Goal: Task Accomplishment & Management: Manage account settings

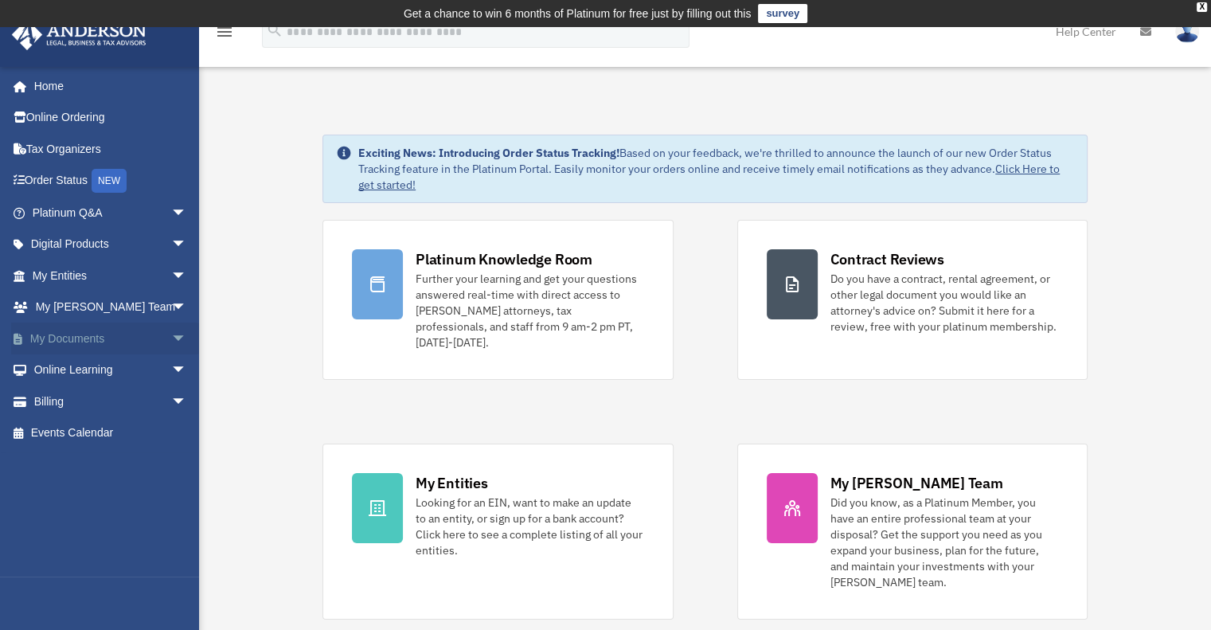
click at [77, 334] on link "My Documents arrow_drop_down" at bounding box center [111, 339] width 200 height 32
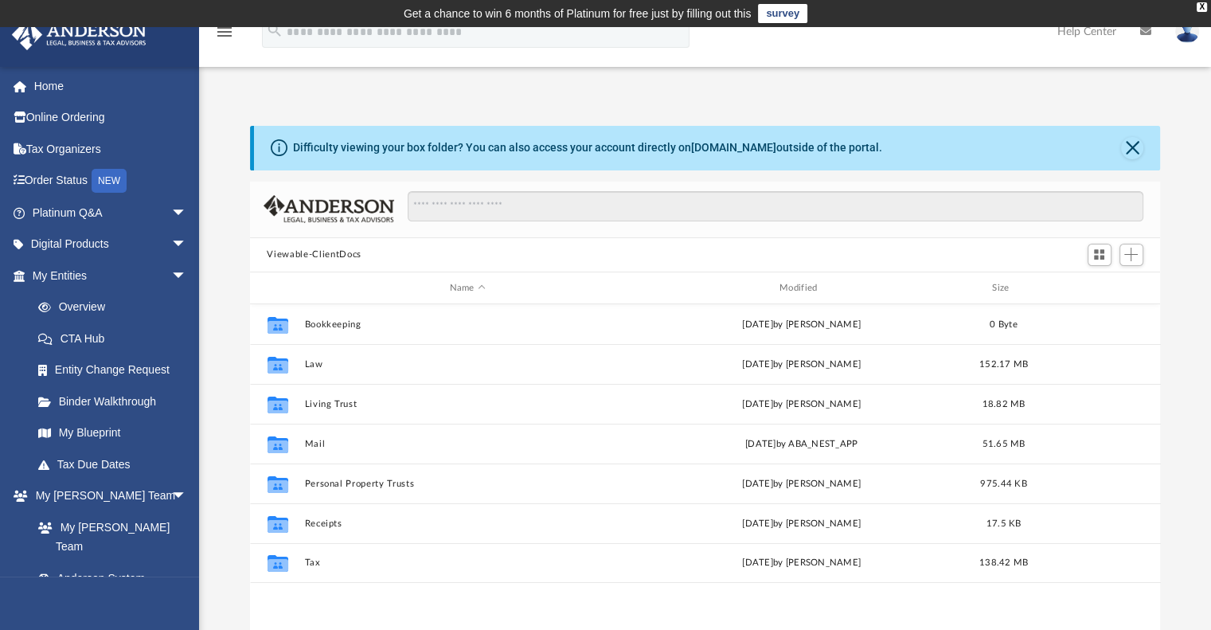
scroll to position [350, 898]
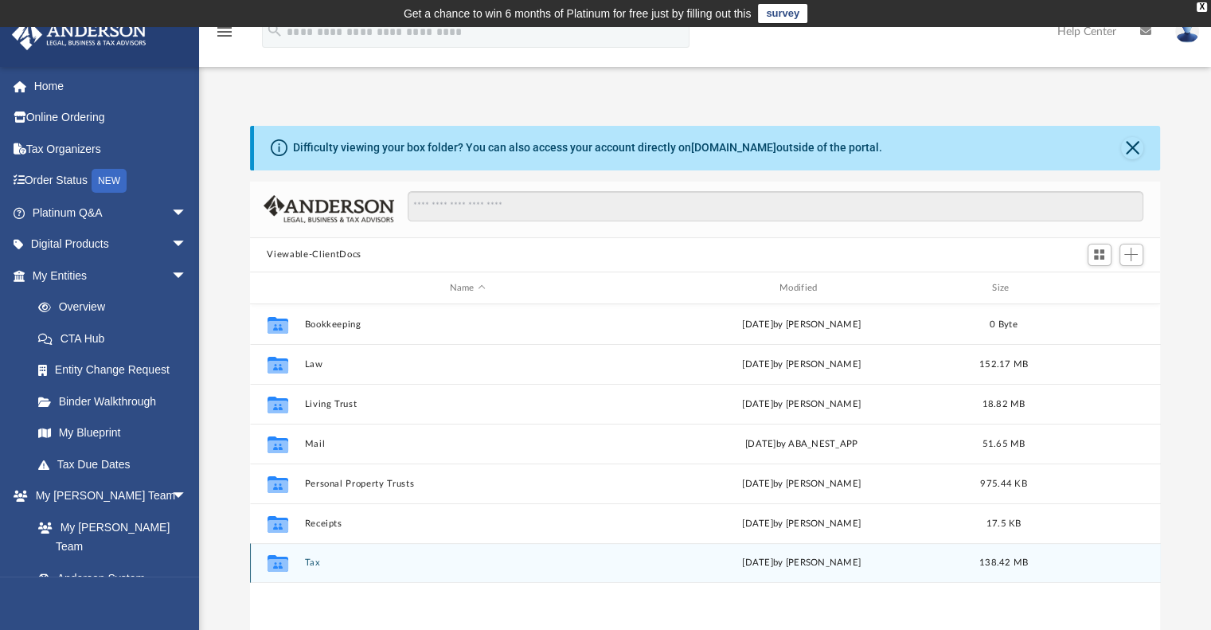
click at [309, 559] on button "Tax" at bounding box center [467, 563] width 327 height 10
click at [342, 557] on div "Collaborated Folder Personal Taxes [DATE] by [PERSON_NAME] 106.47 MB" at bounding box center [705, 563] width 911 height 40
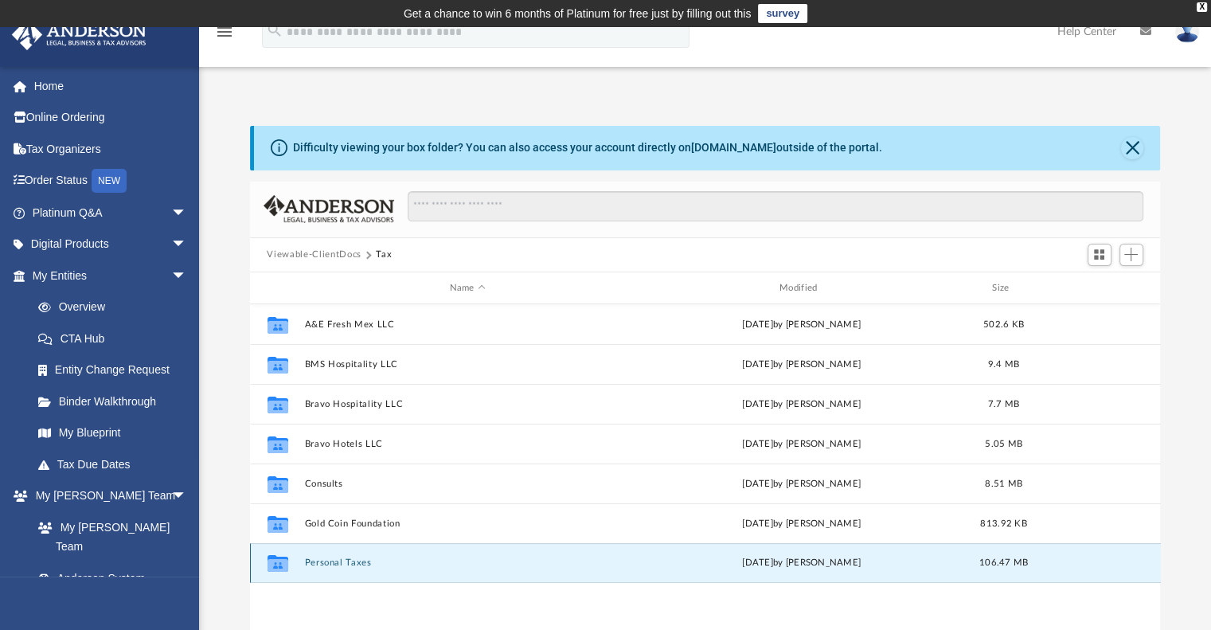
click at [326, 562] on button "Personal Taxes" at bounding box center [467, 563] width 327 height 10
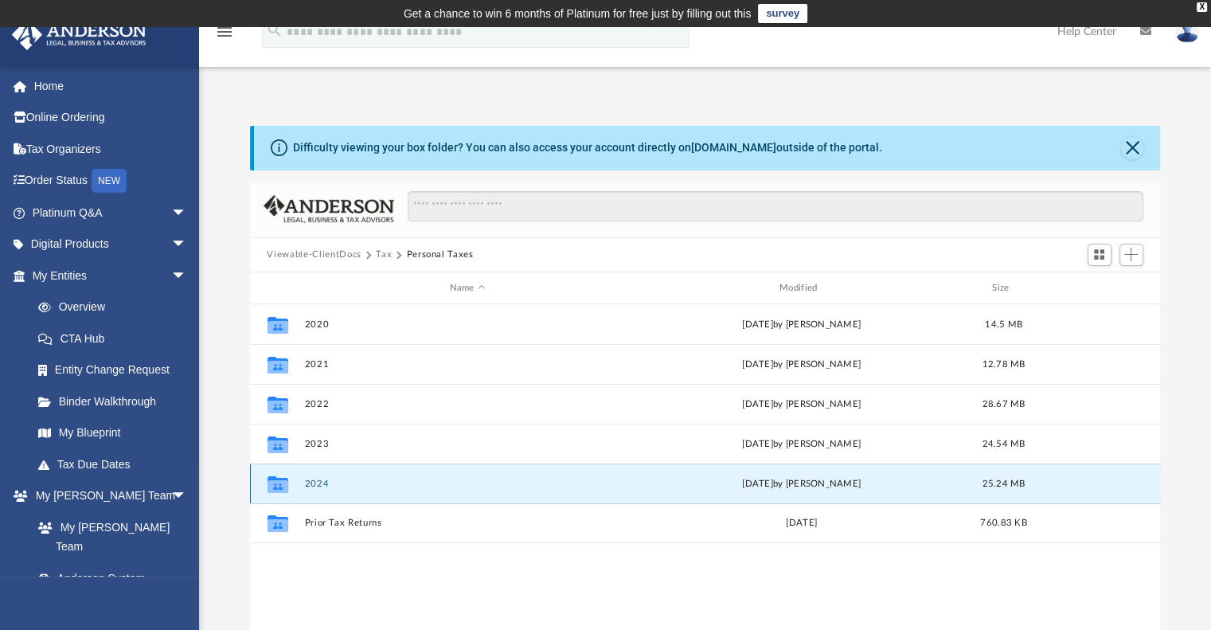
click at [324, 479] on button "2024" at bounding box center [467, 484] width 327 height 10
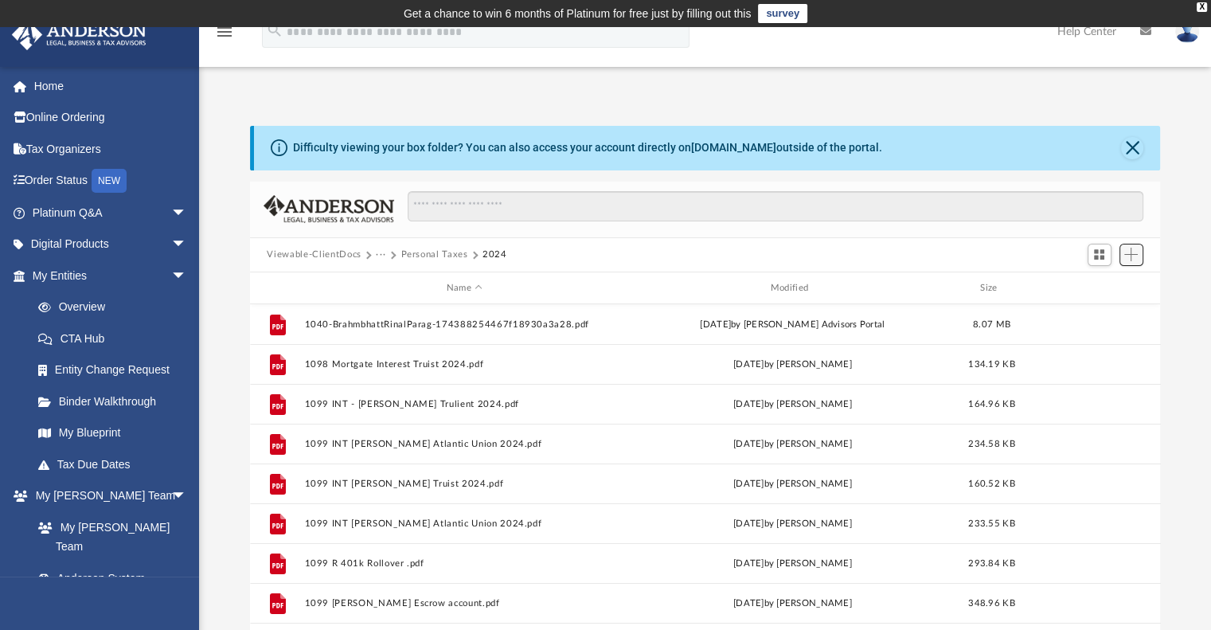
click at [1133, 257] on span "Add" at bounding box center [1131, 255] width 14 height 14
click at [1103, 286] on li "Upload" at bounding box center [1108, 286] width 51 height 17
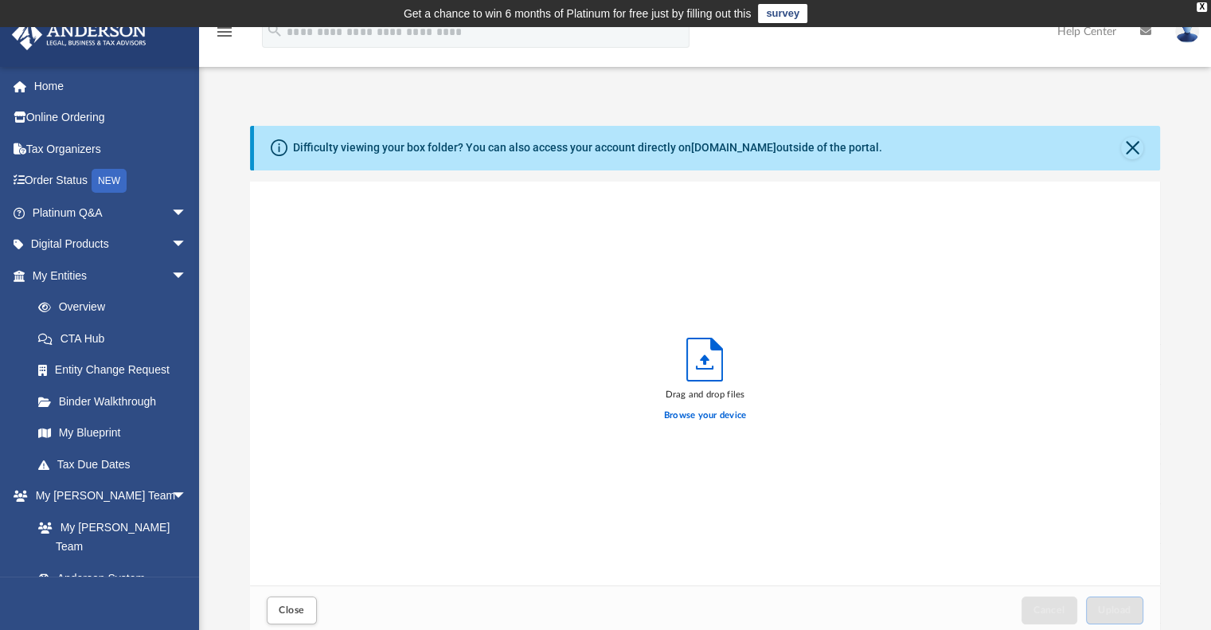
scroll to position [392, 898]
click at [719, 366] on icon "Upload" at bounding box center [704, 359] width 35 height 42
click at [698, 415] on label "Browse your device" at bounding box center [705, 416] width 83 height 14
click at [0, 0] on input "Browse your device" at bounding box center [0, 0] width 0 height 0
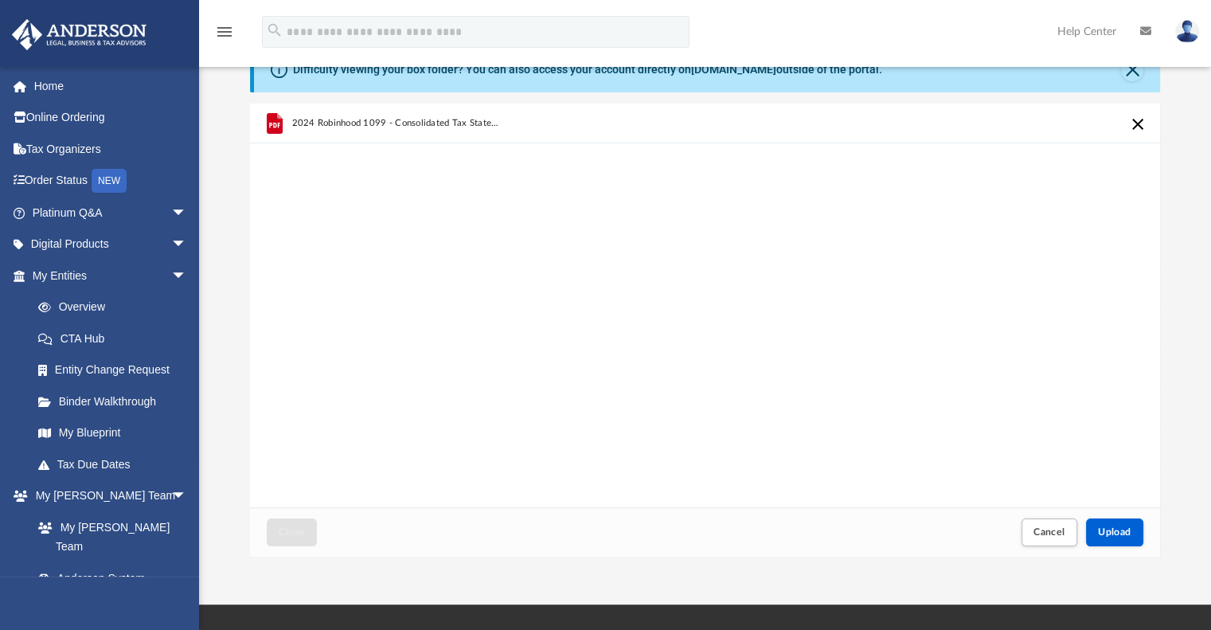
scroll to position [80, 0]
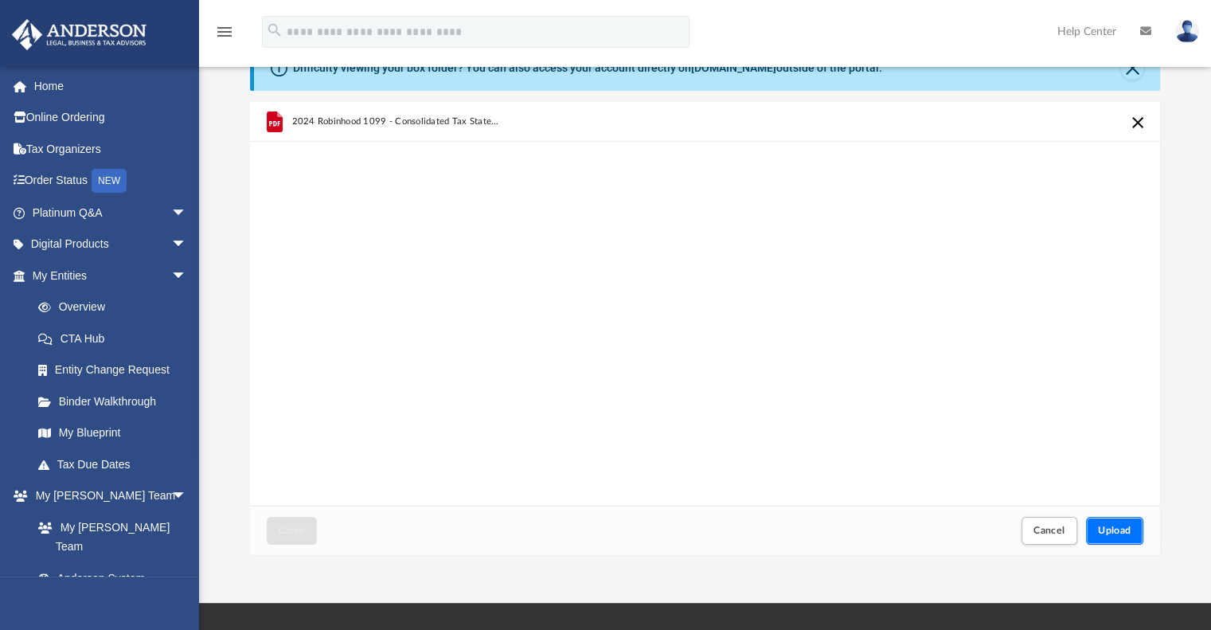
click at [1125, 526] on span "Upload" at bounding box center [1114, 531] width 33 height 10
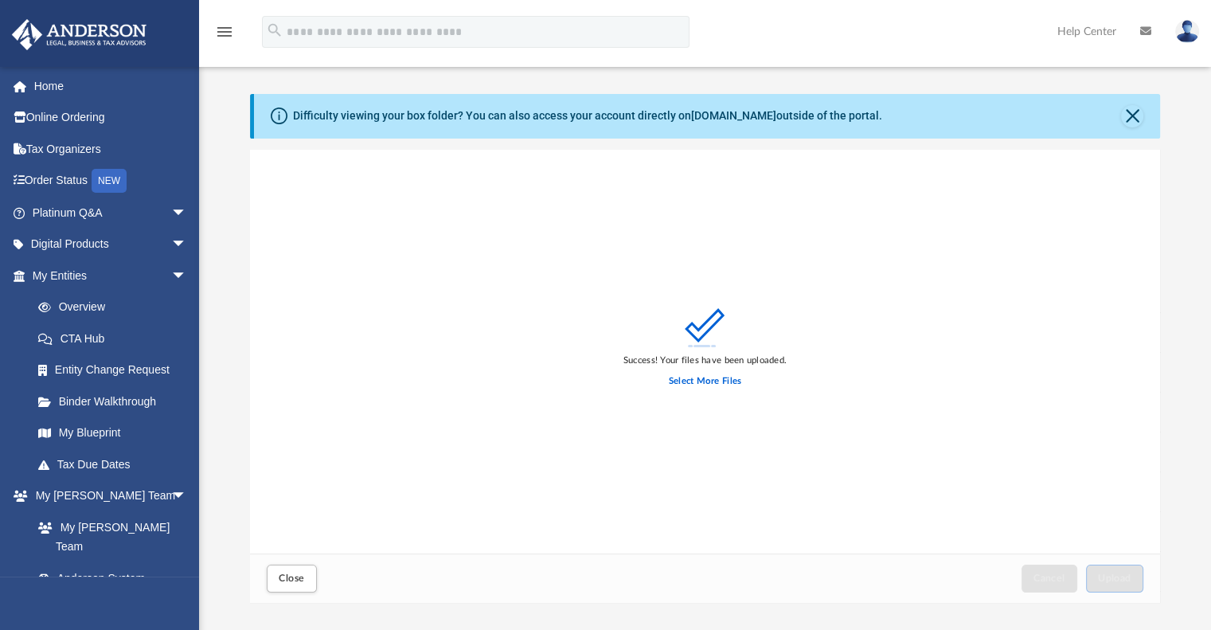
scroll to position [32, 0]
click at [727, 377] on label "Select More Files" at bounding box center [705, 381] width 72 height 14
click at [0, 0] on input "Select More Files" at bounding box center [0, 0] width 0 height 0
click at [702, 377] on label "Select More Files" at bounding box center [705, 381] width 72 height 14
click at [0, 0] on input "Select More Files" at bounding box center [0, 0] width 0 height 0
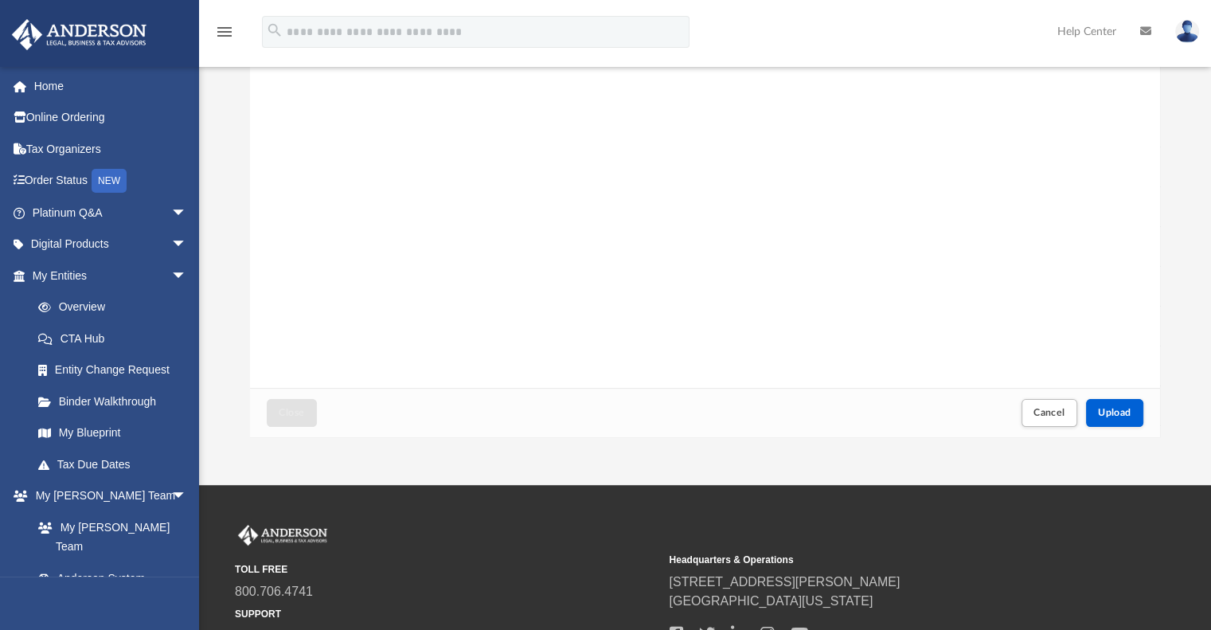
scroll to position [201, 0]
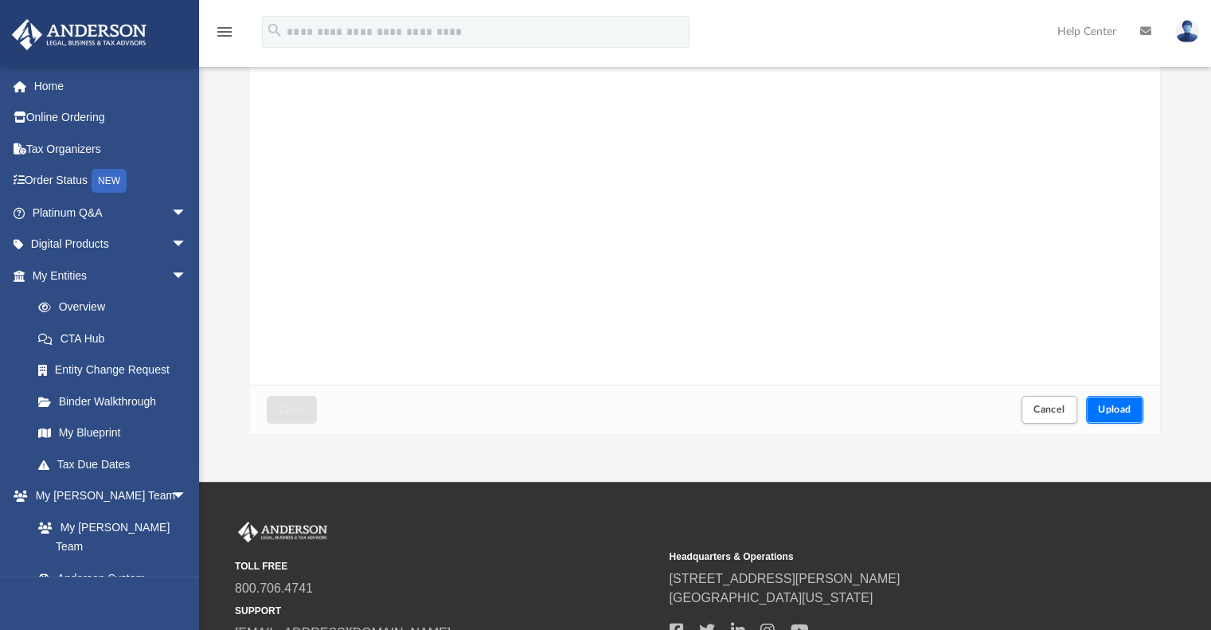
click at [1112, 409] on span "Upload" at bounding box center [1114, 410] width 33 height 10
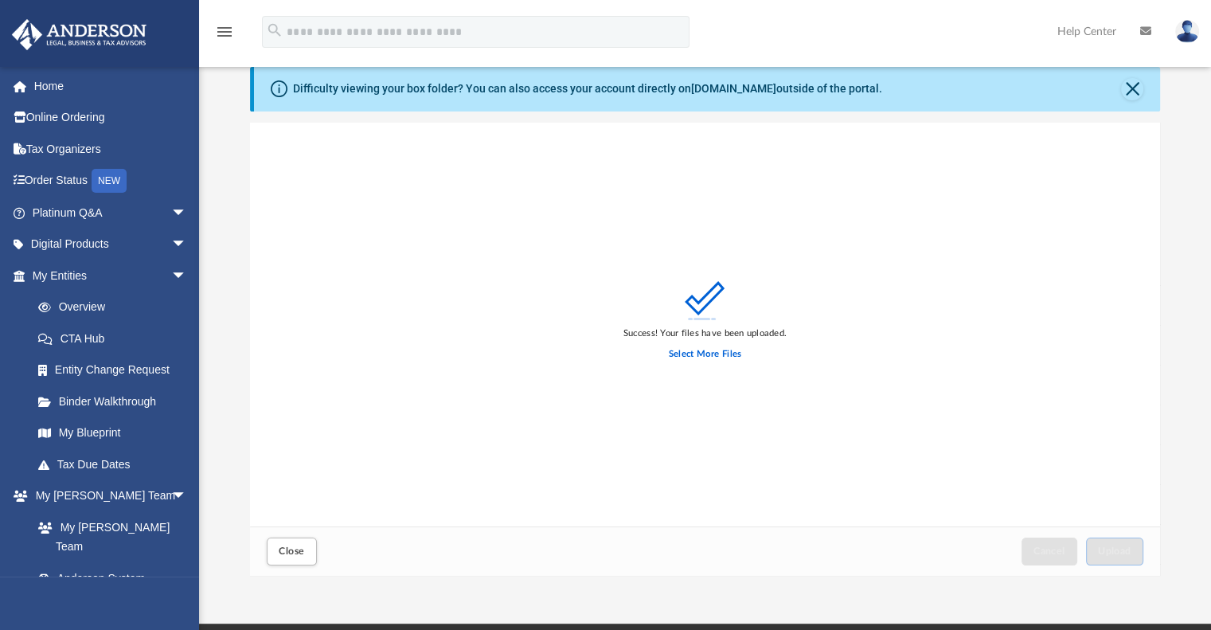
scroll to position [0, 0]
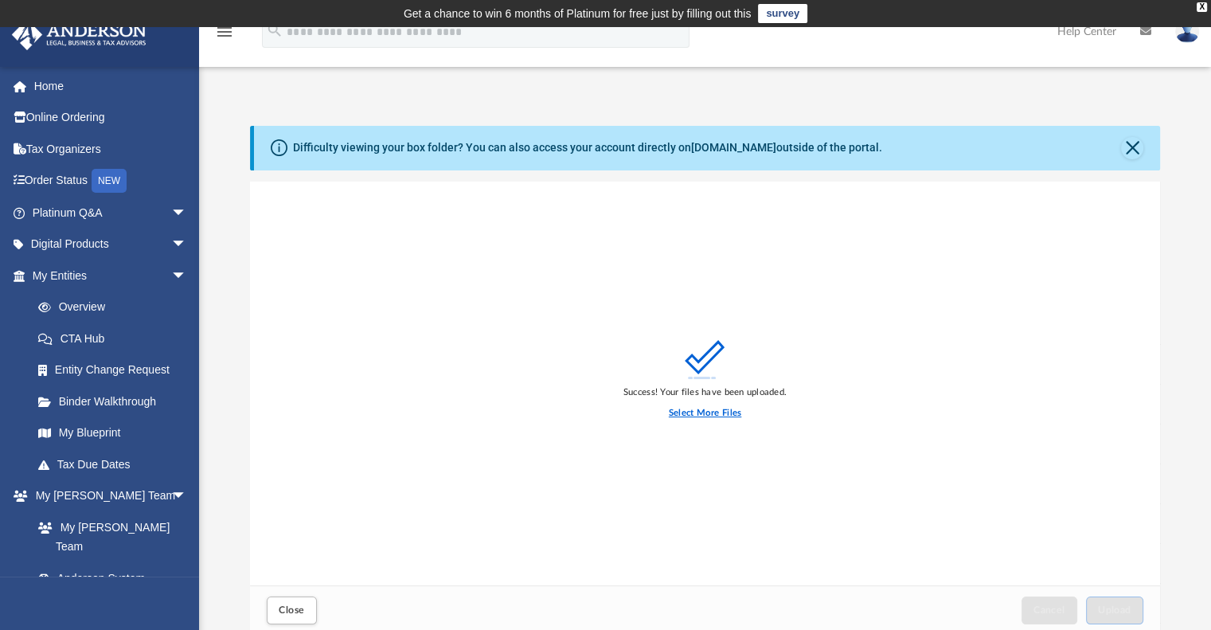
click at [714, 413] on label "Select More Files" at bounding box center [705, 413] width 72 height 14
click at [0, 0] on input "Select More Files" at bounding box center [0, 0] width 0 height 0
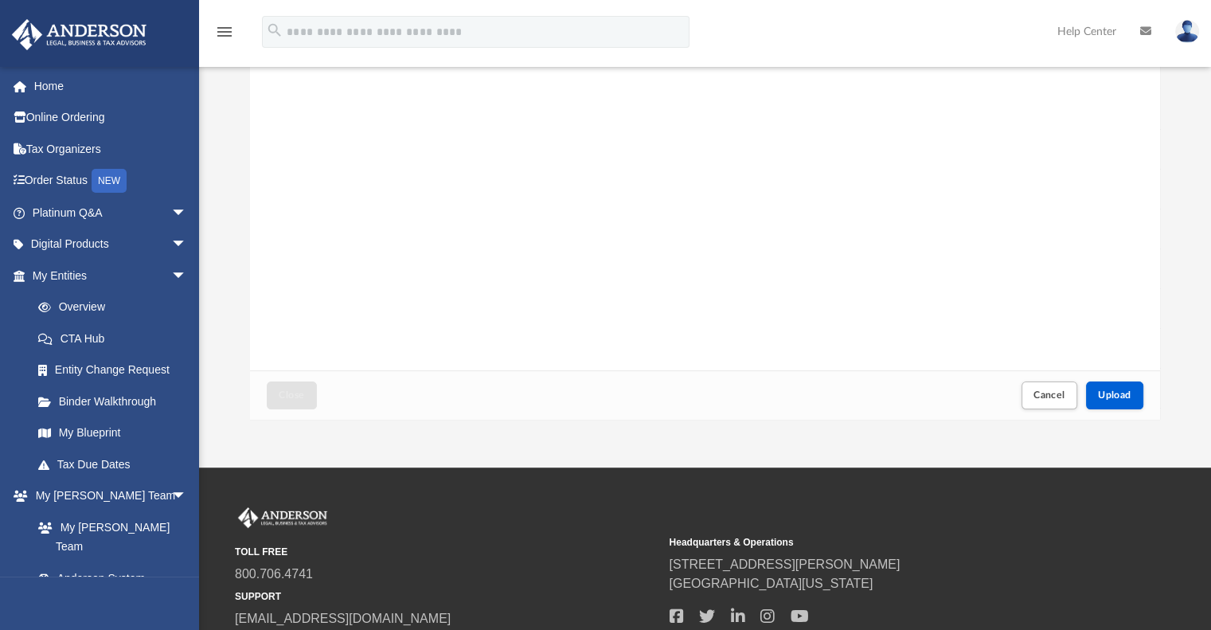
scroll to position [232, 0]
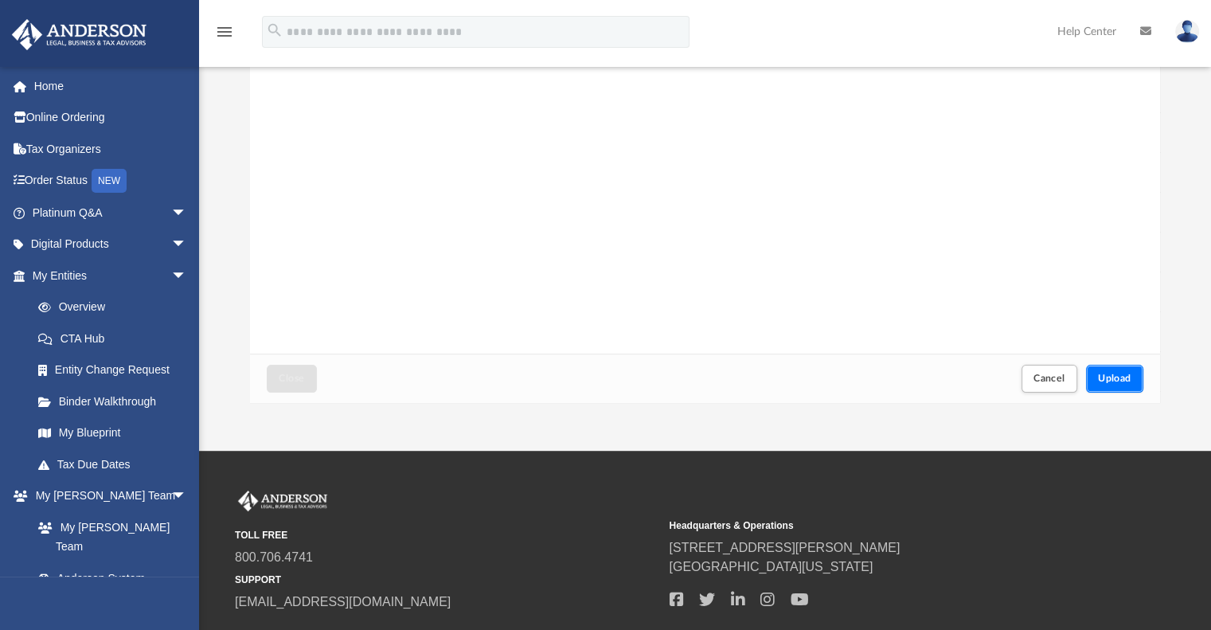
click at [1115, 370] on button "Upload" at bounding box center [1114, 379] width 57 height 28
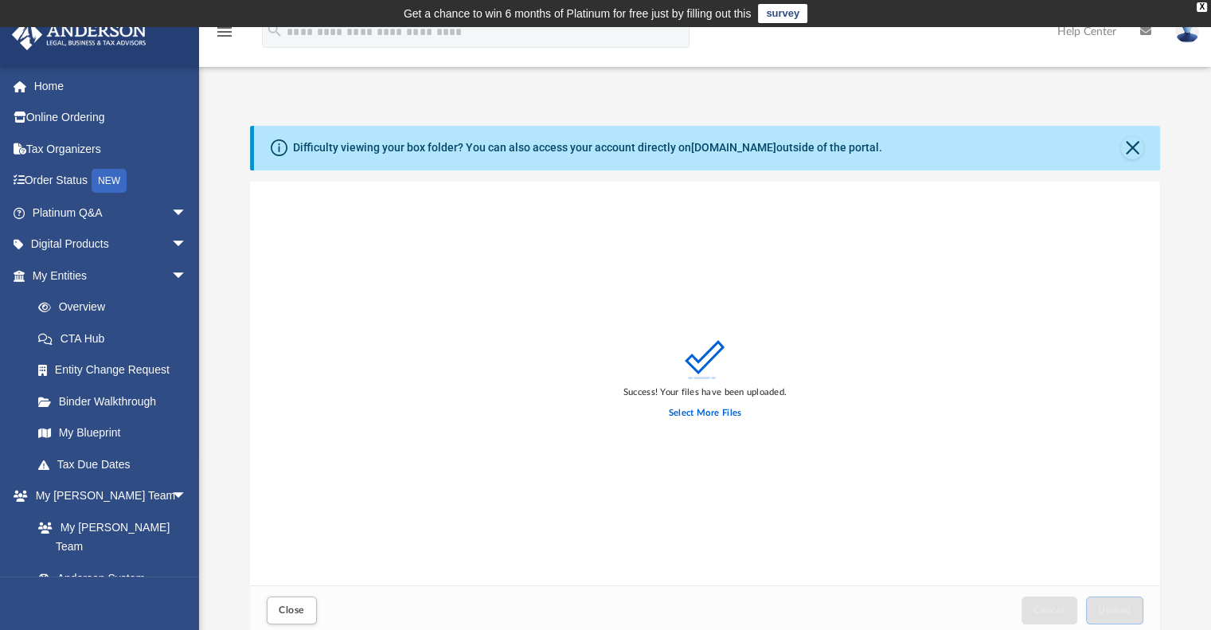
click at [1059, 245] on div "Success! Your files have been uploaded. Select More Files" at bounding box center [705, 384] width 911 height 405
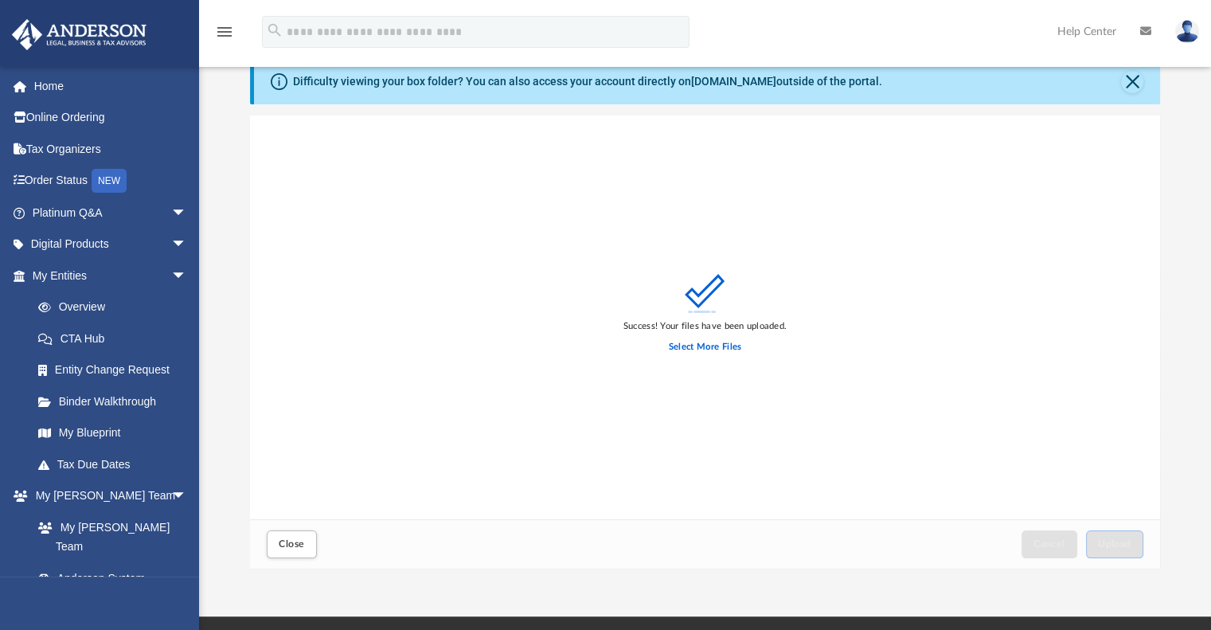
scroll to position [67, 0]
click at [684, 350] on label "Select More Files" at bounding box center [705, 346] width 72 height 14
click at [0, 0] on input "Select More Files" at bounding box center [0, 0] width 0 height 0
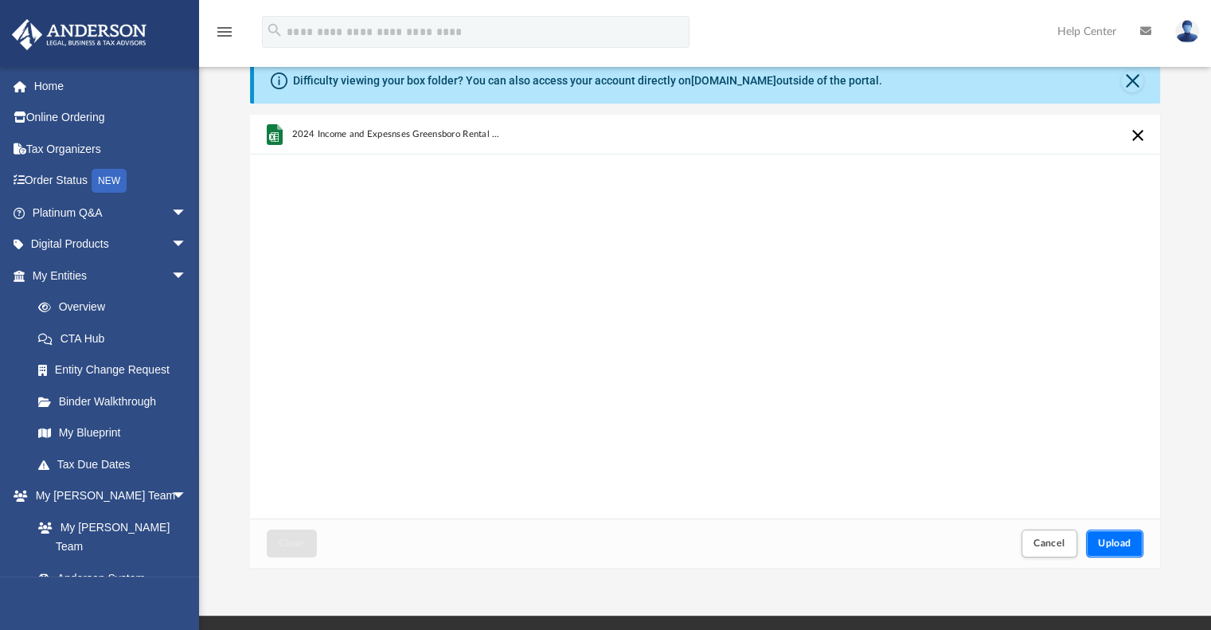
click at [1113, 546] on span "Upload" at bounding box center [1114, 543] width 33 height 10
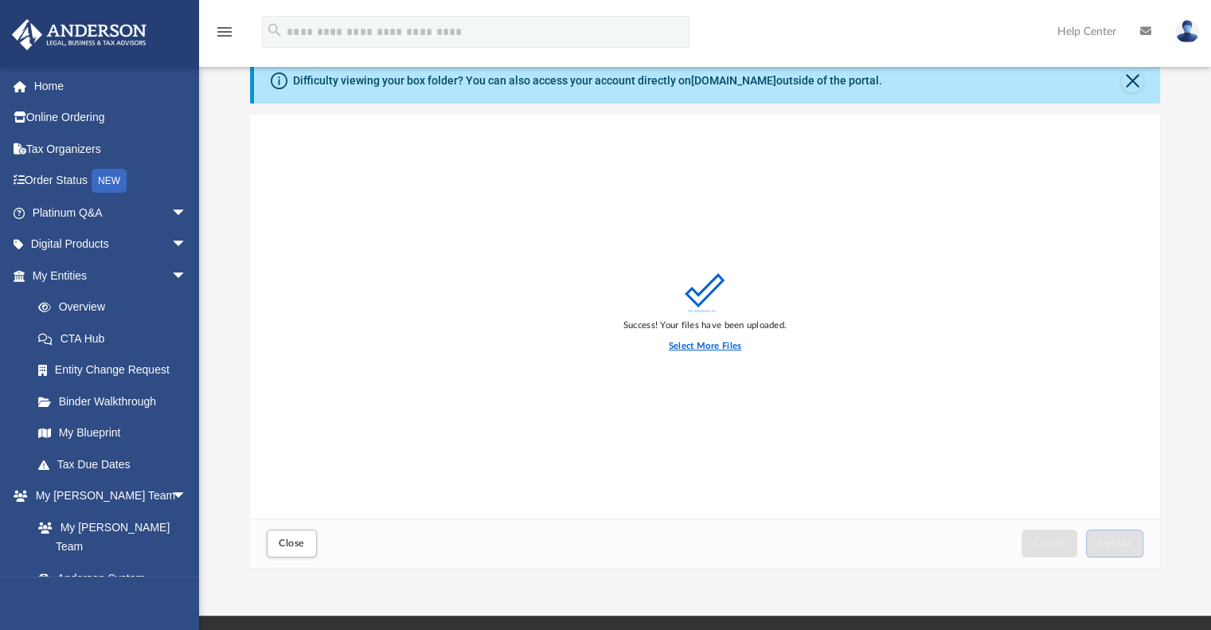
click at [706, 346] on label "Select More Files" at bounding box center [705, 346] width 72 height 14
click at [0, 0] on input "Select More Files" at bounding box center [0, 0] width 0 height 0
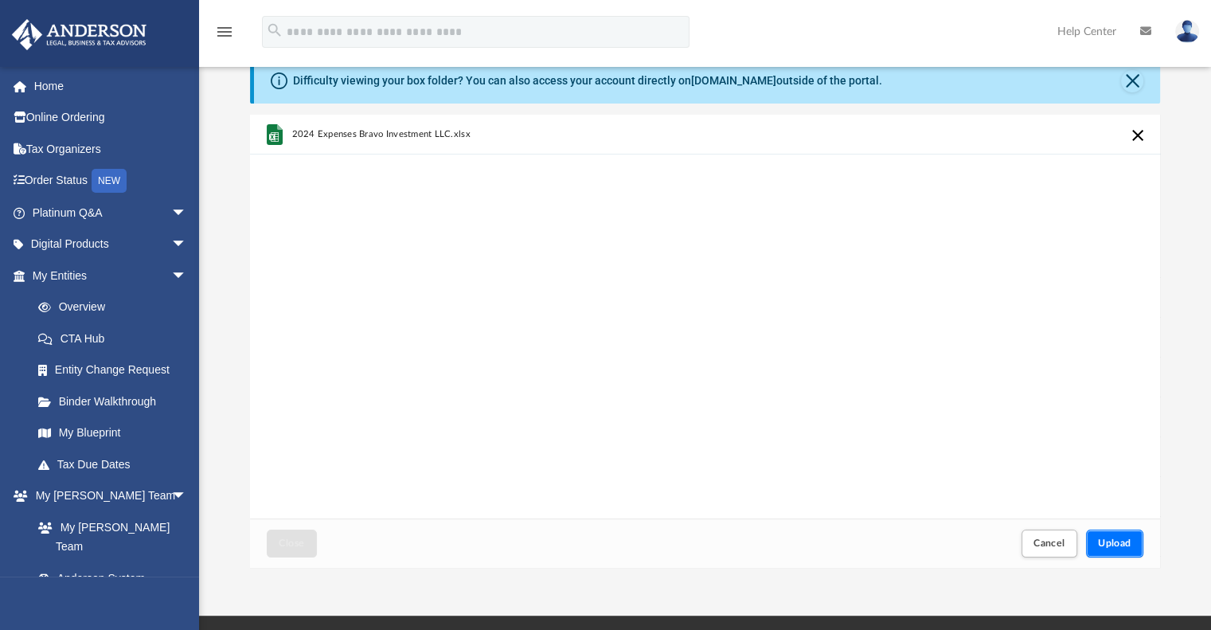
click at [1115, 543] on span "Upload" at bounding box center [1114, 543] width 33 height 10
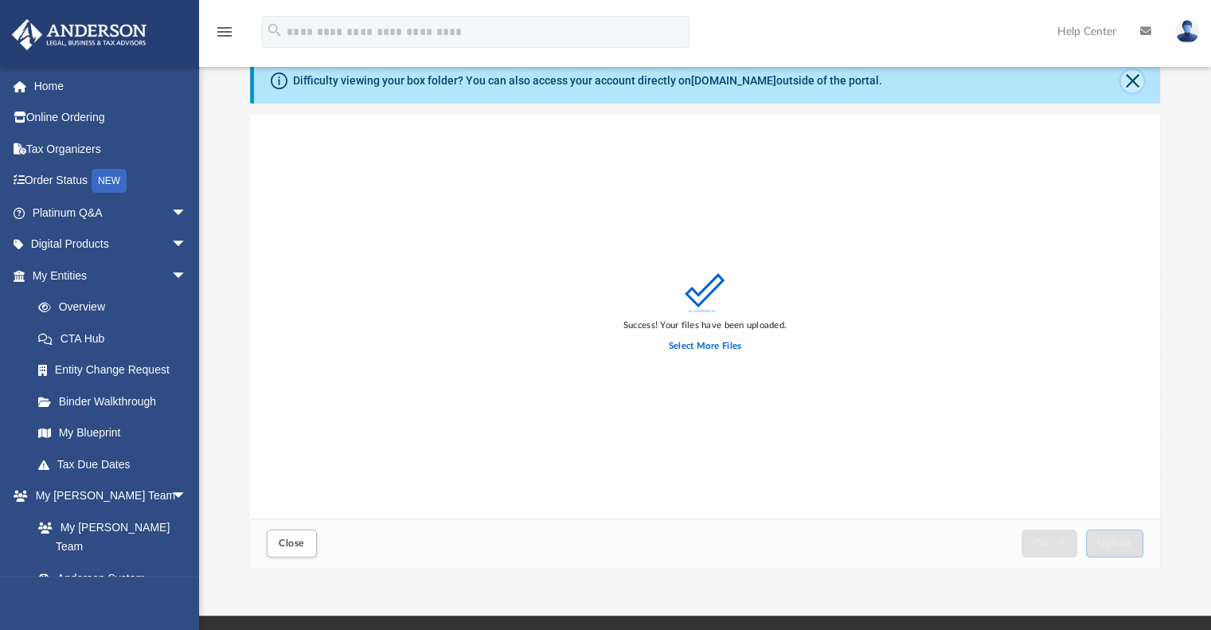
click at [1134, 75] on button "Close" at bounding box center [1132, 81] width 22 height 22
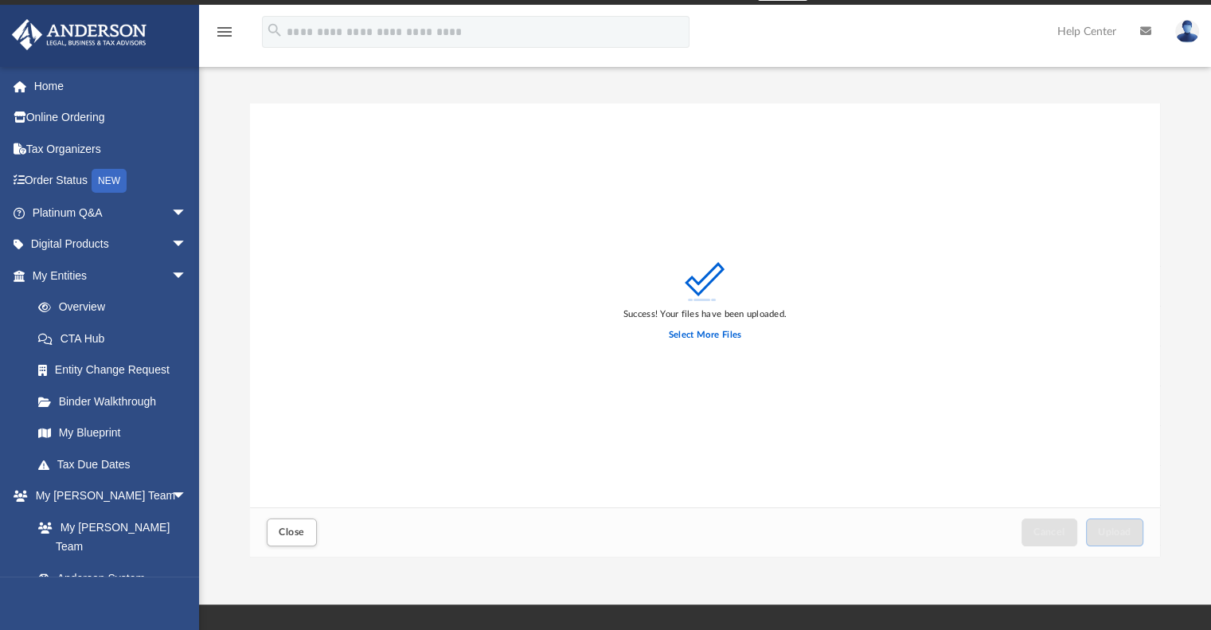
scroll to position [27, 0]
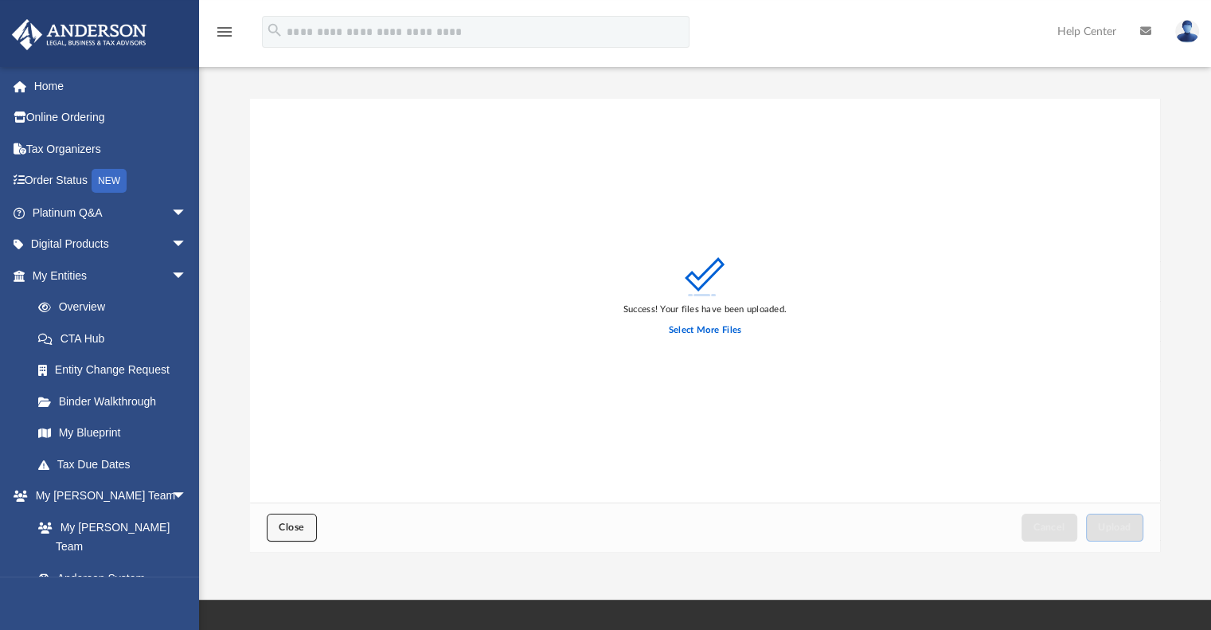
click at [280, 528] on span "Close" at bounding box center [291, 527] width 25 height 10
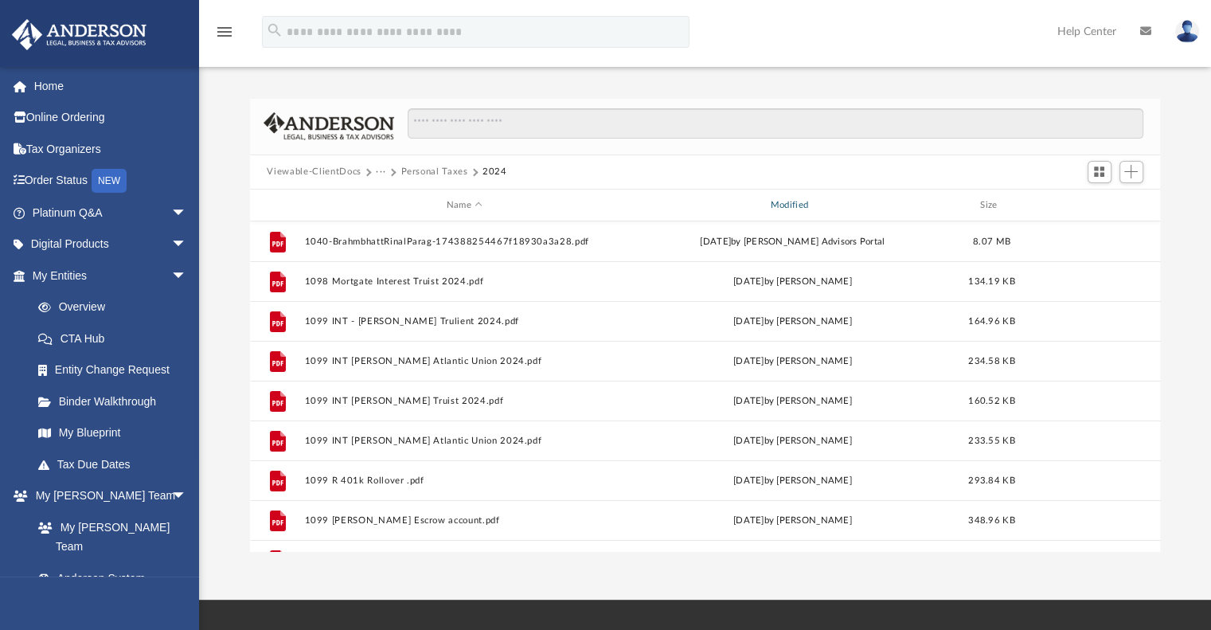
click at [787, 205] on div "Modified" at bounding box center [792, 205] width 321 height 14
click at [780, 198] on div "Modified" at bounding box center [792, 205] width 321 height 14
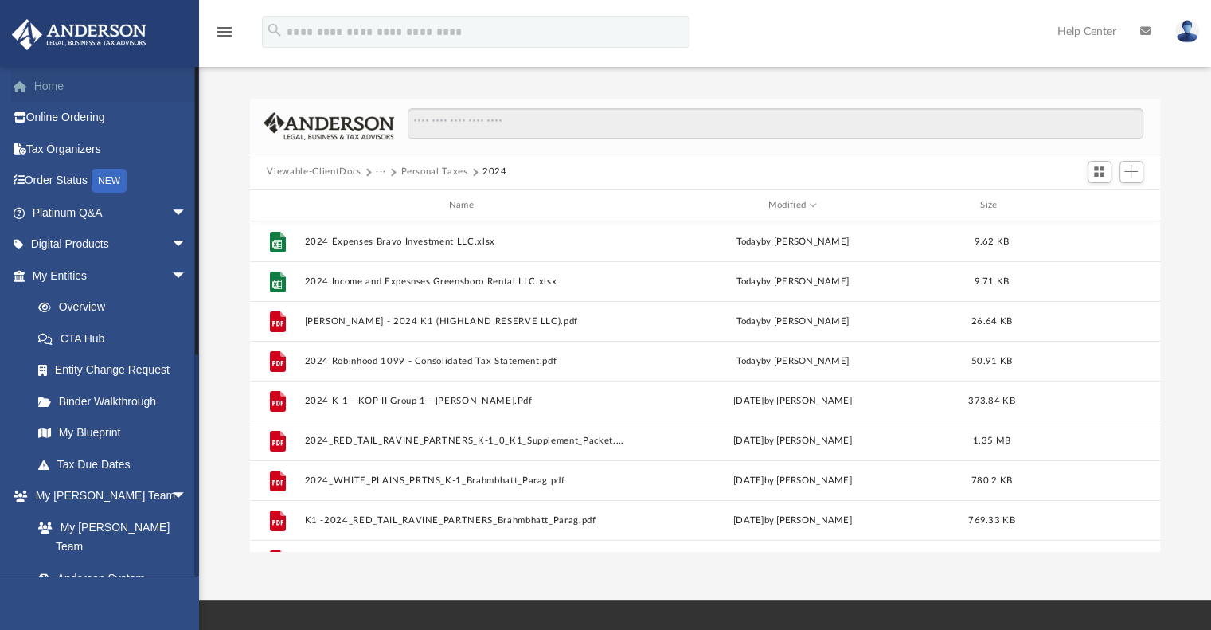
click at [80, 87] on link "Home" at bounding box center [111, 86] width 200 height 32
